Goal: Find specific page/section: Find specific page/section

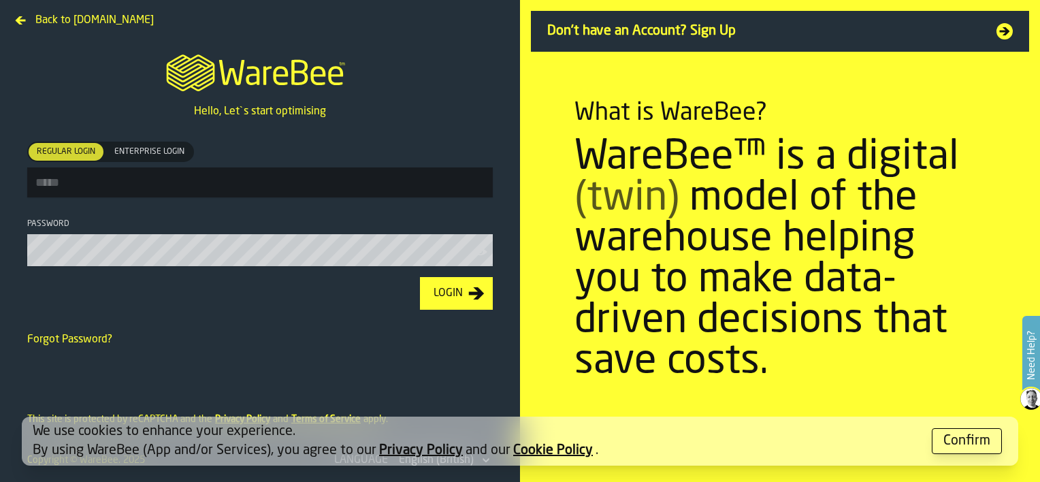
type input "**********"
click at [464, 302] on div "Login" at bounding box center [448, 293] width 40 height 16
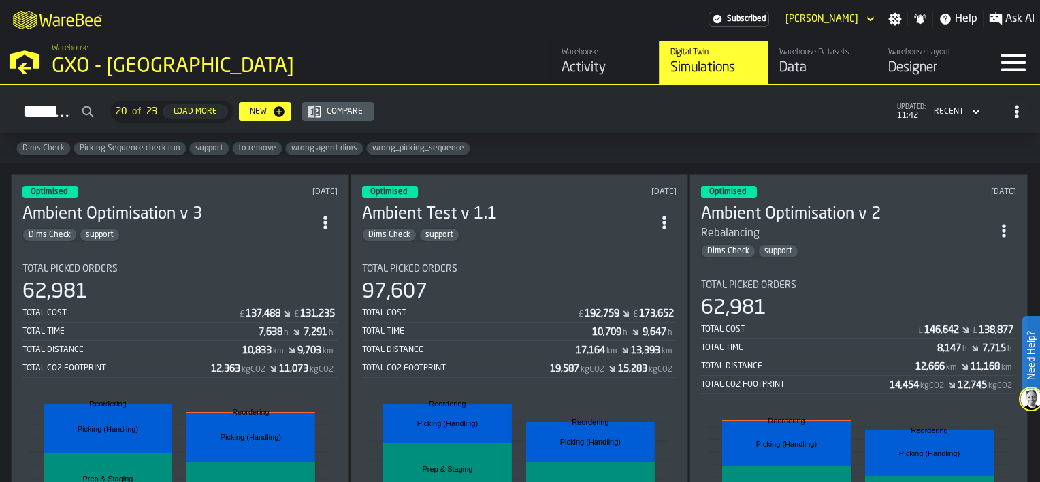
click at [598, 63] on div "Activity" at bounding box center [605, 68] width 86 height 19
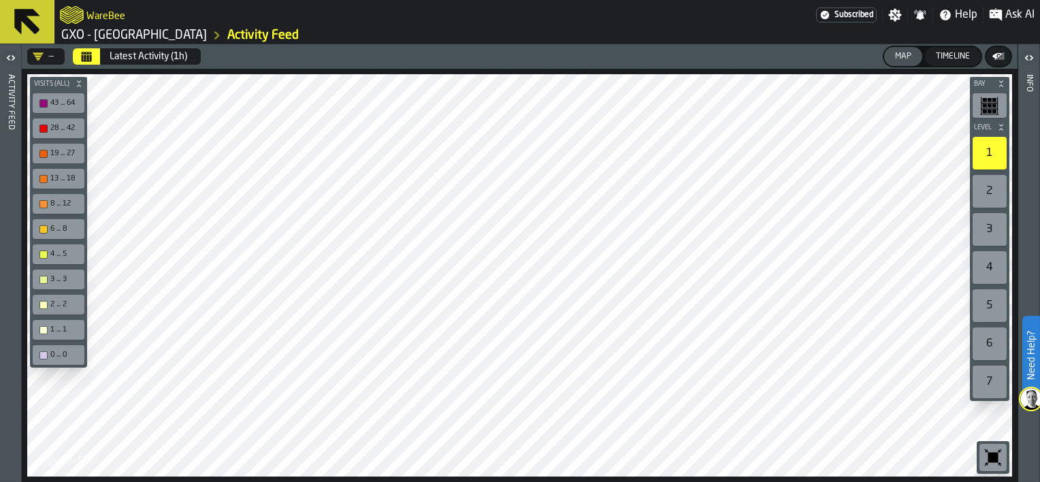
click at [85, 54] on icon "Calendar" at bounding box center [87, 57] width 10 height 7
